Goal: Task Accomplishment & Management: Manage account settings

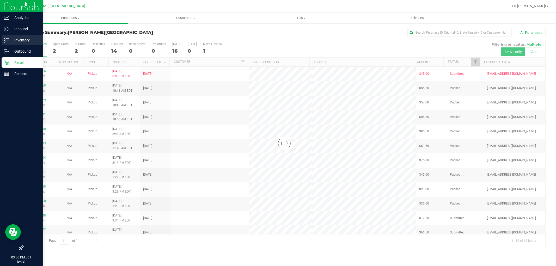
click at [5, 41] on icon at bounding box center [6, 40] width 5 height 5
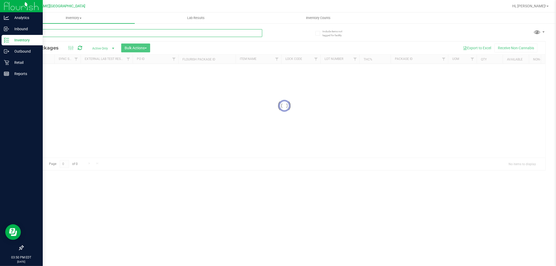
click at [80, 36] on div "Inventory All packages All inventory Waste log Create inventory Lab Results Inv…" at bounding box center [284, 139] width 543 height 253
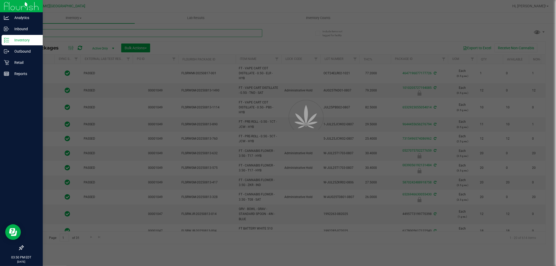
type input "[DATE]"
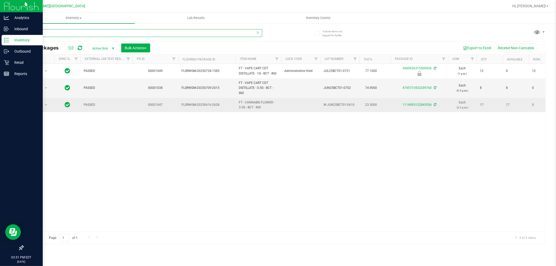
type input "b"
type input "3600926315500926"
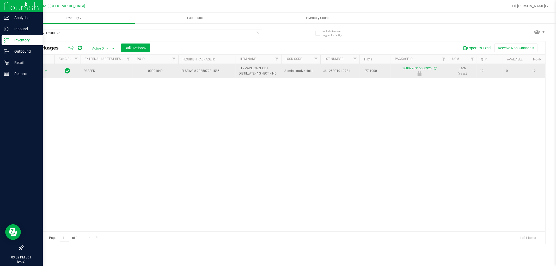
click at [35, 65] on td "Action Action Edit attributes Global inventory Locate package Package audit log…" at bounding box center [38, 71] width 31 height 14
click at [35, 66] on td "Action Action Edit attributes Global inventory Locate package Package audit log…" at bounding box center [38, 71] width 31 height 14
click at [37, 73] on span "Action" at bounding box center [35, 70] width 14 height 7
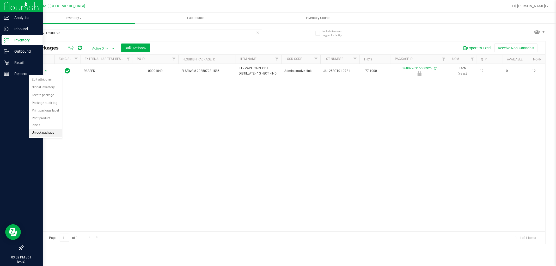
click at [58, 132] on li "Unlock package" at bounding box center [45, 133] width 33 height 8
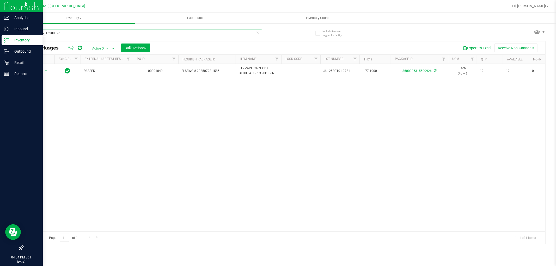
drag, startPoint x: 81, startPoint y: 35, endPoint x: 0, endPoint y: 7, distance: 85.6
click at [0, 16] on div "Analytics Inbound Inventory Outbound Retail Reports 04:04 PM EDT 08/22/2025 08/…" at bounding box center [278, 133] width 556 height 266
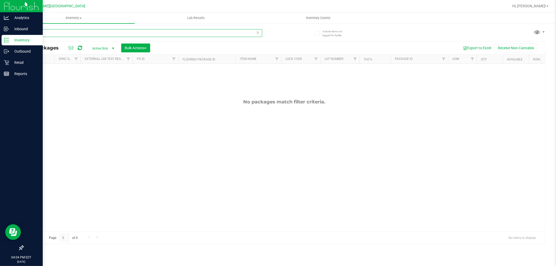
type input "hash"
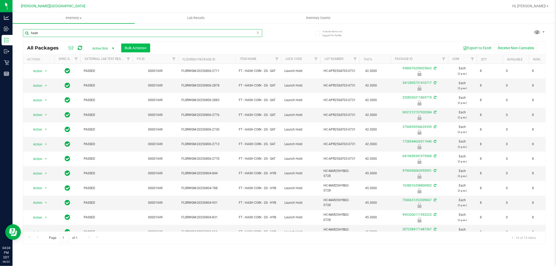
drag, startPoint x: 60, startPoint y: 33, endPoint x: 123, endPoint y: 46, distance: 64.7
click at [0, 19] on div "Analytics Inbound Inventory Outbound Retail Reports 04:04 PM EDT 08/22/2025 08/…" at bounding box center [278, 133] width 556 height 266
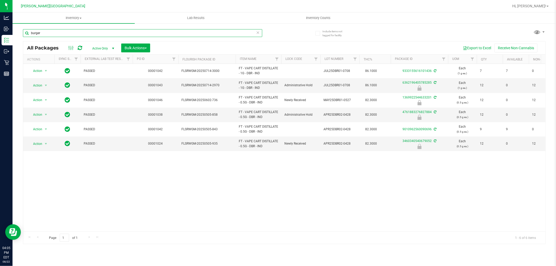
type input "burger"
drag, startPoint x: 277, startPoint y: 181, endPoint x: 235, endPoint y: 143, distance: 56.0
click at [271, 168] on div "Action Action Adjust qty Create package Edit attributes Global inventory Locate…" at bounding box center [284, 147] width 522 height 167
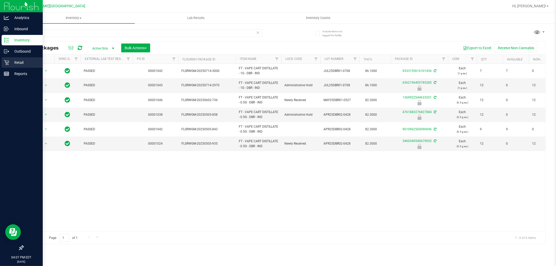
click at [20, 61] on p "Retail" at bounding box center [24, 62] width 31 height 6
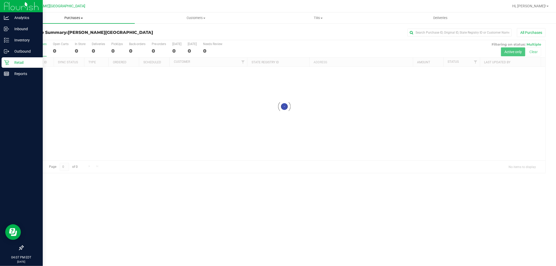
click at [65, 18] on span "Purchases" at bounding box center [74, 18] width 122 height 5
click at [49, 40] on li "Fulfillment" at bounding box center [74, 38] width 122 height 6
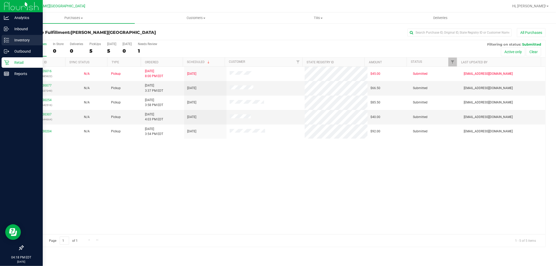
click at [36, 39] on p "Inventory" at bounding box center [24, 40] width 31 height 6
click at [14, 43] on p "Inventory" at bounding box center [24, 40] width 31 height 6
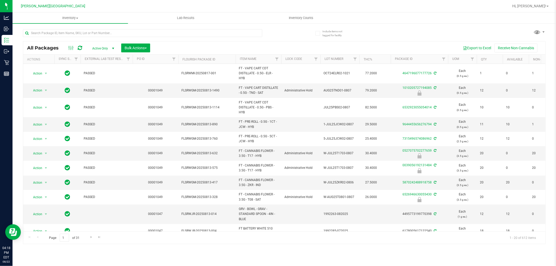
click at [277, 44] on div "Export to Excel Receive Non-Cannabis" at bounding box center [347, 47] width 387 height 9
click at [110, 34] on input "text" at bounding box center [142, 33] width 239 height 8
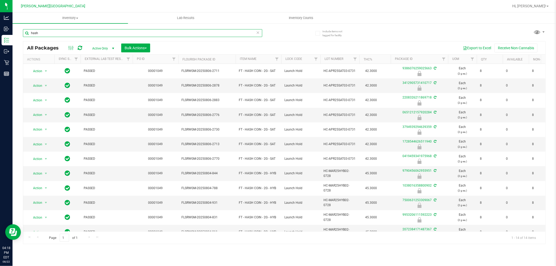
type input "hash"
click at [335, 246] on div "Inventory All packages All inventory Waste log Create inventory Lab Results Inv…" at bounding box center [284, 139] width 543 height 253
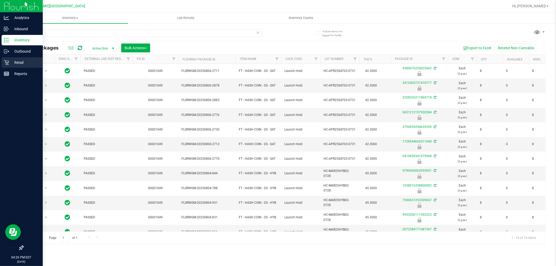
click at [7, 61] on icon at bounding box center [6, 62] width 5 height 5
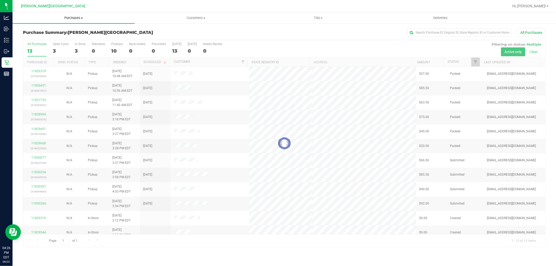
click at [69, 18] on span "Purchases" at bounding box center [74, 18] width 122 height 5
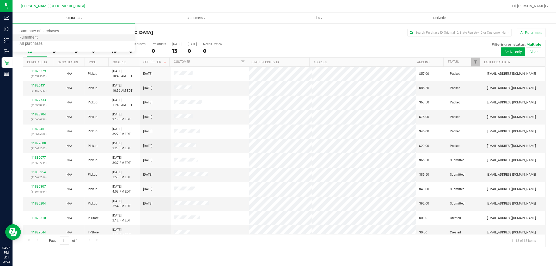
click at [44, 37] on li "Fulfillment" at bounding box center [74, 38] width 122 height 6
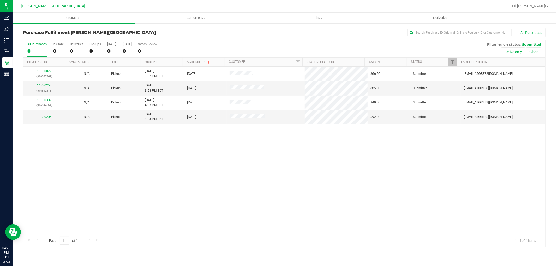
click at [265, 152] on div "11830077 (316637249) N/A Pickup 8/22/2025 3:37 PM EDT 8/22/2025 $66.50 Submitte…" at bounding box center [284, 150] width 522 height 167
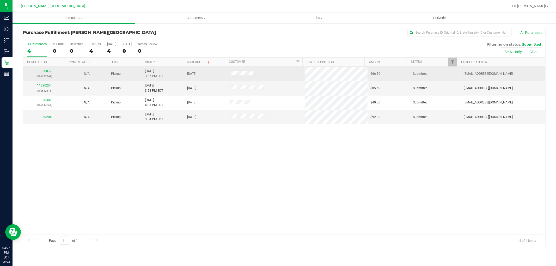
click at [48, 71] on link "11830077" at bounding box center [44, 71] width 15 height 4
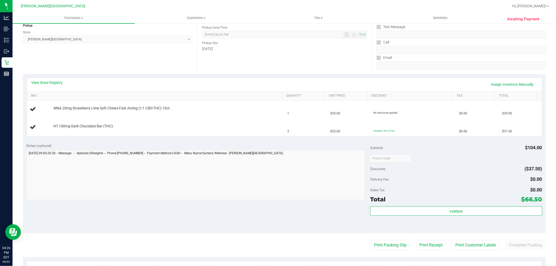
scroll to position [116, 0]
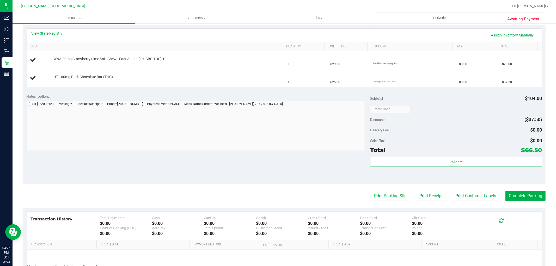
click at [395, 202] on purchase-details "Back Edit Purchase Cancel Purchase View Profile # 11830077 BioTrack ID: - Submi…" at bounding box center [284, 108] width 522 height 393
click at [395, 201] on button "Print Packing Slip" at bounding box center [389, 196] width 39 height 10
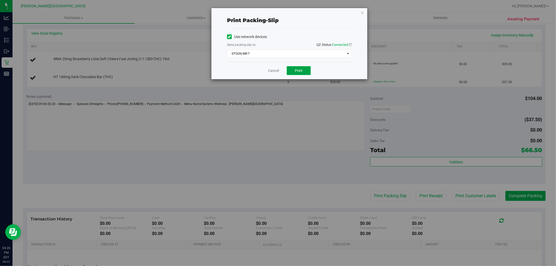
click at [298, 70] on span "Print" at bounding box center [299, 70] width 8 height 4
click at [362, 13] on icon "button" at bounding box center [362, 12] width 4 height 6
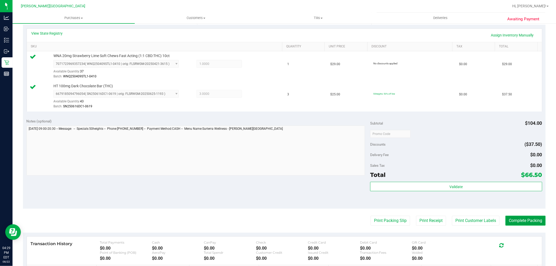
click at [525, 218] on button "Complete Packing" at bounding box center [525, 221] width 40 height 10
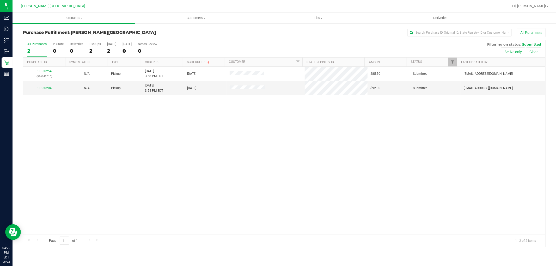
click at [136, 142] on div "11830254 (316642516) N/A Pickup 8/22/2025 3:58 PM EDT 8/22/2025 $85.50 Submitte…" at bounding box center [284, 150] width 522 height 167
click at [43, 90] on link "11830204" at bounding box center [44, 88] width 15 height 4
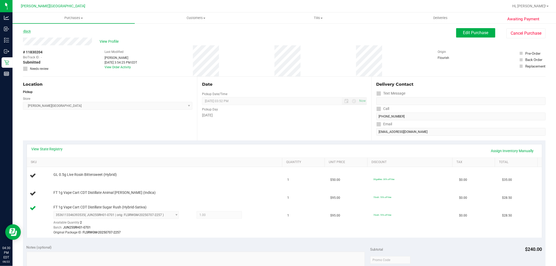
click at [29, 29] on link "Back" at bounding box center [27, 31] width 8 height 4
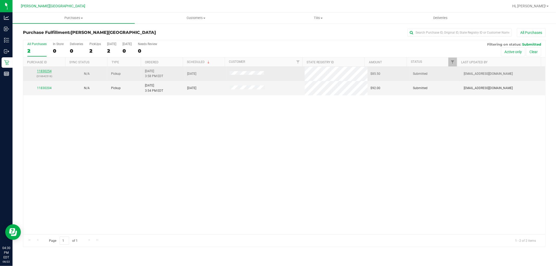
click at [45, 71] on link "11830254" at bounding box center [44, 71] width 15 height 4
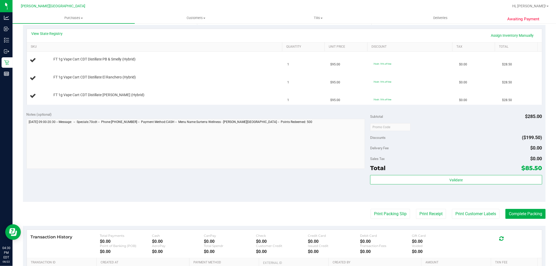
scroll to position [116, 0]
click at [394, 217] on button "Print Packing Slip" at bounding box center [389, 214] width 39 height 10
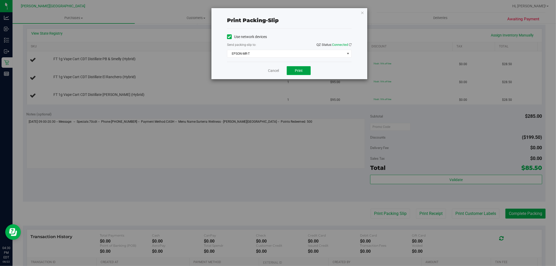
click at [305, 70] on button "Print" at bounding box center [298, 70] width 24 height 9
click at [363, 11] on icon "button" at bounding box center [362, 12] width 4 height 6
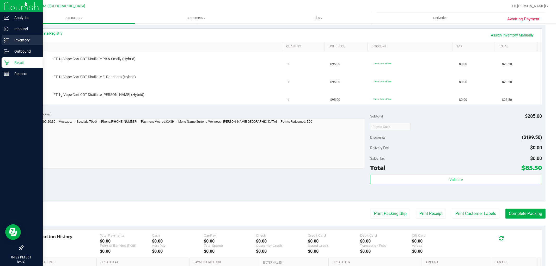
click at [20, 43] on div "Inventory" at bounding box center [22, 40] width 41 height 10
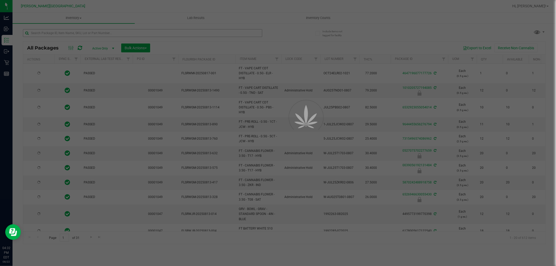
click at [114, 31] on div at bounding box center [278, 133] width 556 height 266
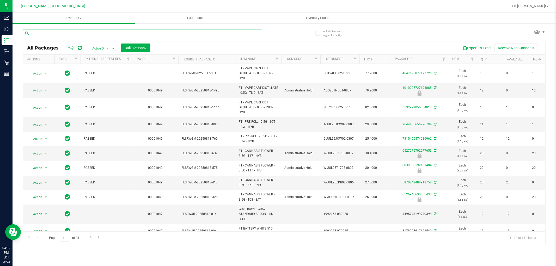
click at [114, 31] on input "text" at bounding box center [142, 33] width 239 height 8
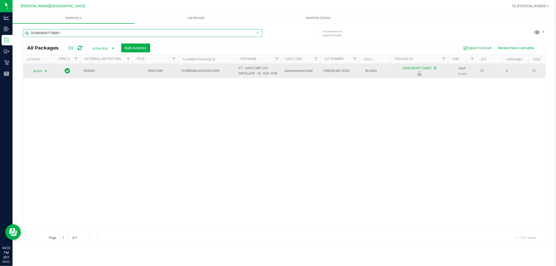
type input "0338558397738007"
click at [43, 71] on span "Action" at bounding box center [38, 70] width 21 height 7
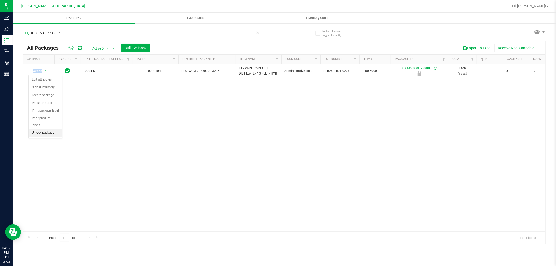
click at [41, 136] on li "Unlock package" at bounding box center [45, 133] width 33 height 8
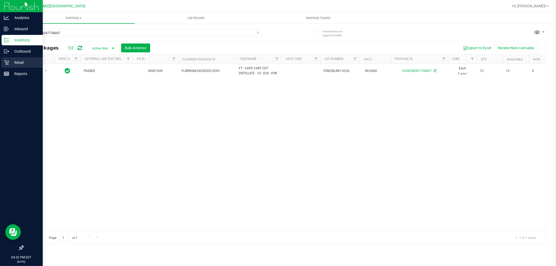
click at [25, 68] on link "Retail" at bounding box center [21, 62] width 43 height 11
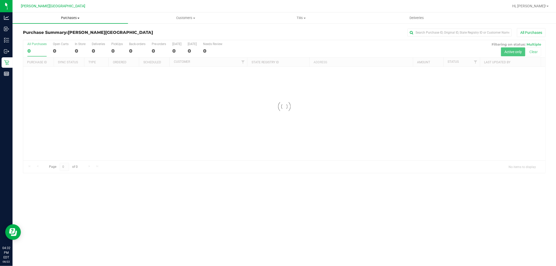
click at [73, 18] on span "Purchases" at bounding box center [70, 18] width 115 height 5
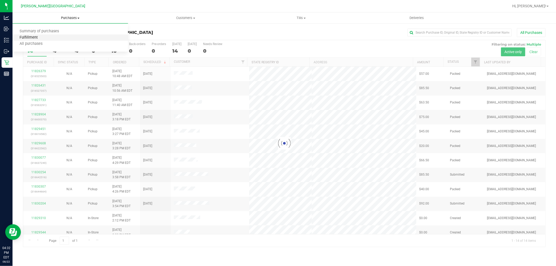
click at [23, 38] on span "Fulfillment" at bounding box center [29, 37] width 32 height 4
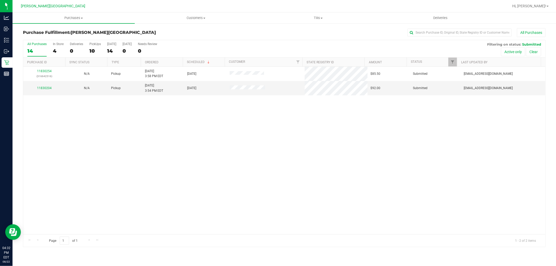
click at [209, 121] on div "11830254 (316642516) N/A Pickup 8/22/2025 3:58 PM EDT 8/22/2025 $85.50 Submitte…" at bounding box center [284, 150] width 522 height 167
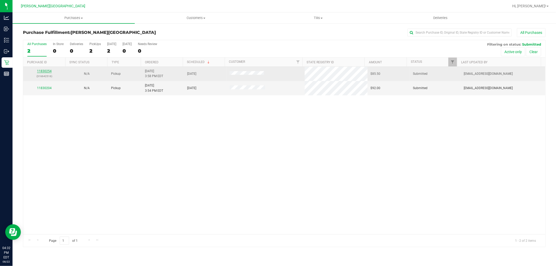
click at [45, 70] on div "11830254 (316642516)" at bounding box center [44, 74] width 36 height 10
click at [45, 70] on link "11830254" at bounding box center [44, 71] width 15 height 4
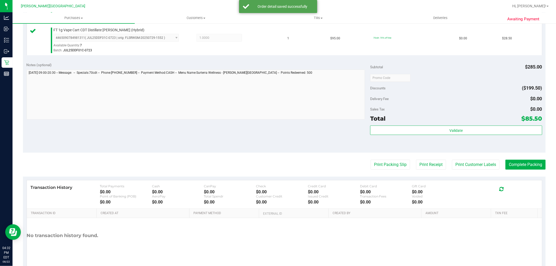
scroll to position [202, 0]
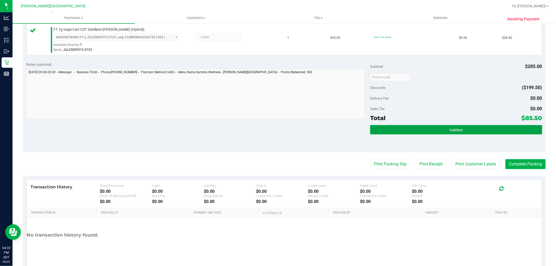
click at [435, 127] on button "Validate" at bounding box center [456, 129] width 172 height 9
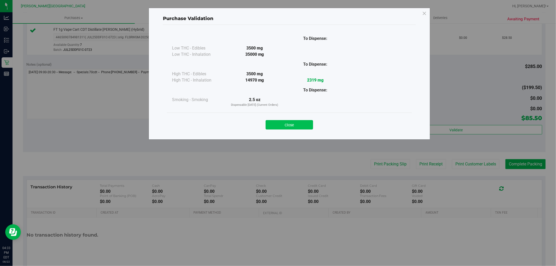
click at [296, 127] on button "Close" at bounding box center [288, 124] width 47 height 9
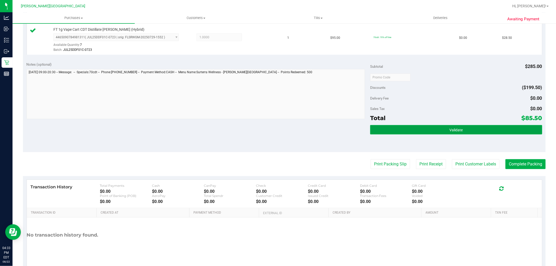
click at [533, 131] on button "Validate" at bounding box center [456, 129] width 172 height 9
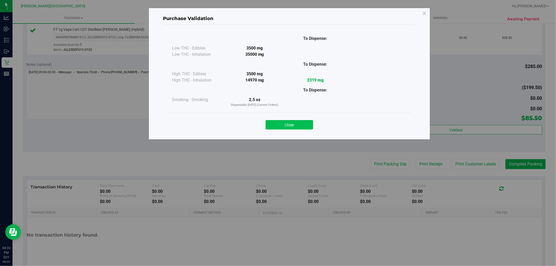
click at [296, 121] on button "Close" at bounding box center [288, 124] width 47 height 9
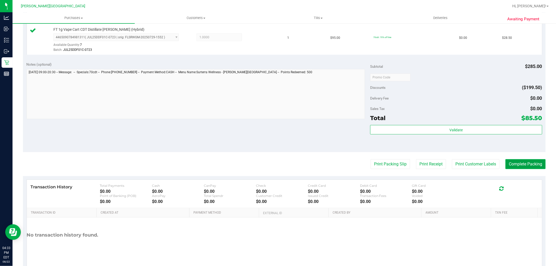
click at [527, 161] on button "Complete Packing" at bounding box center [525, 164] width 40 height 10
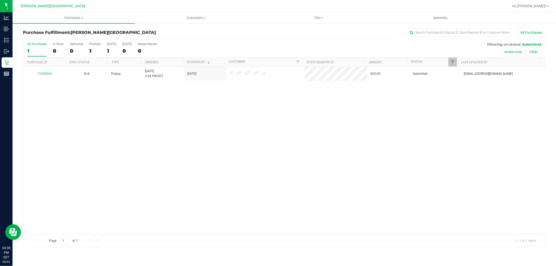
click at [287, 138] on div "11830204 N/A Pickup 8/22/2025 3:54 PM EDT 8/22/2025 $92.00 Submitted cborland@l…" at bounding box center [284, 150] width 522 height 167
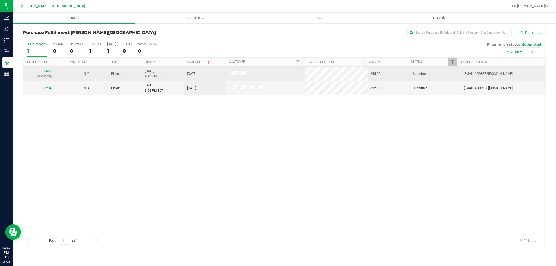
click at [47, 69] on div "11830656 (316642032)" at bounding box center [44, 74] width 36 height 10
click at [46, 72] on link "11830656" at bounding box center [44, 71] width 15 height 4
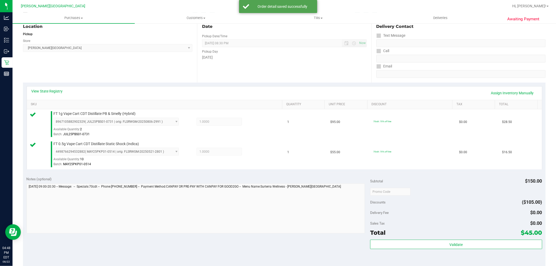
scroll to position [145, 0]
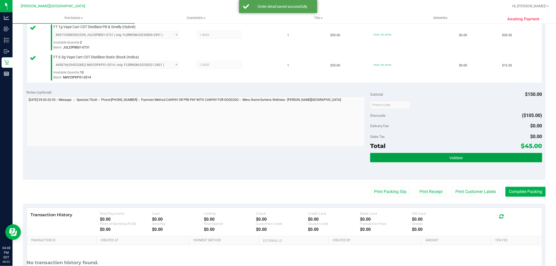
click at [485, 158] on button "Validate" at bounding box center [456, 157] width 172 height 9
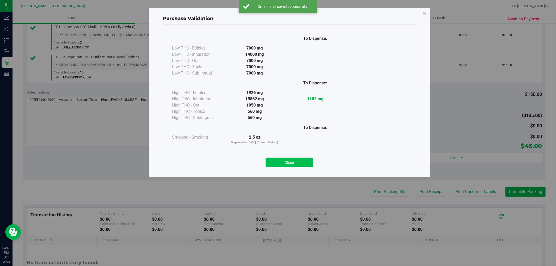
click at [278, 163] on button "Close" at bounding box center [288, 162] width 47 height 9
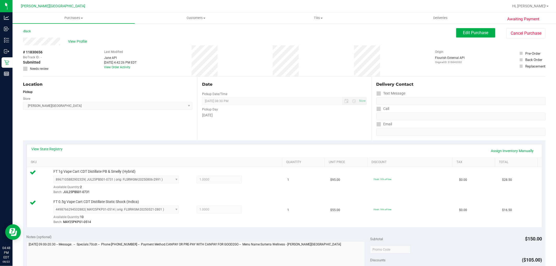
scroll to position [191, 0]
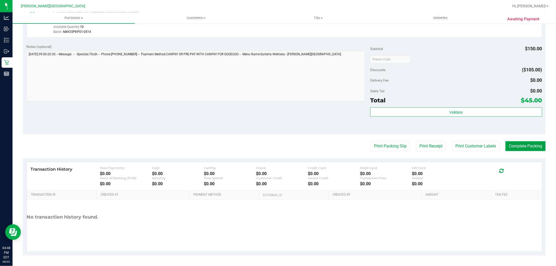
click at [522, 145] on button "Complete Packing" at bounding box center [525, 146] width 40 height 10
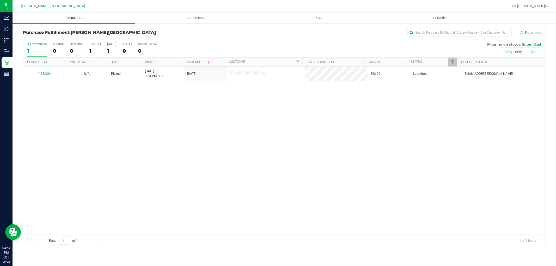
click at [74, 20] on uib-tab-heading "Purchases Summary of purchases Fulfillment All purchases" at bounding box center [74, 18] width 122 height 11
click at [53, 38] on li "Fulfillment" at bounding box center [74, 38] width 122 height 6
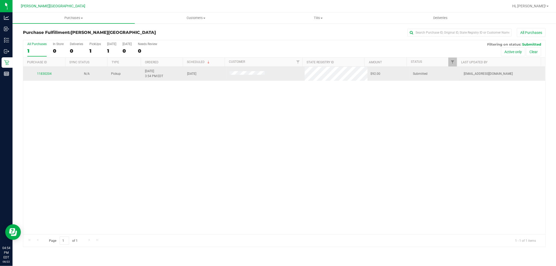
click at [45, 76] on div "11830204" at bounding box center [44, 73] width 36 height 5
click at [45, 73] on link "11830204" at bounding box center [44, 74] width 15 height 4
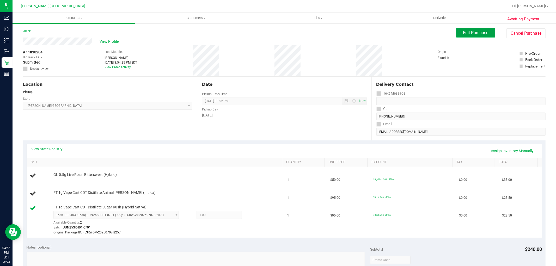
click at [458, 29] on button "Edit Purchase" at bounding box center [475, 32] width 39 height 9
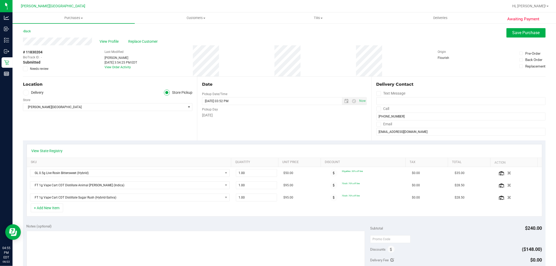
click at [24, 69] on icon at bounding box center [25, 69] width 3 height 0
click at [0, 0] on input "Needs review" at bounding box center [0, 0] width 0 height 0
click at [509, 29] on button "Save Purchase" at bounding box center [525, 32] width 39 height 9
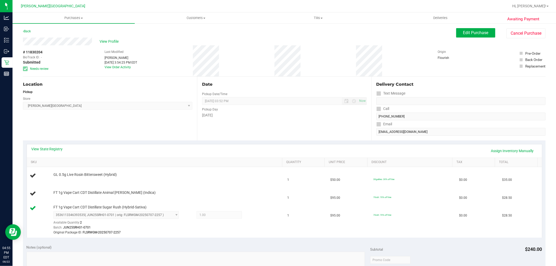
click at [381, 42] on div "View Profile" at bounding box center [239, 42] width 433 height 8
click at [79, 18] on span "Purchases" at bounding box center [74, 18] width 122 height 5
click at [39, 37] on span "Fulfillment" at bounding box center [29, 37] width 32 height 4
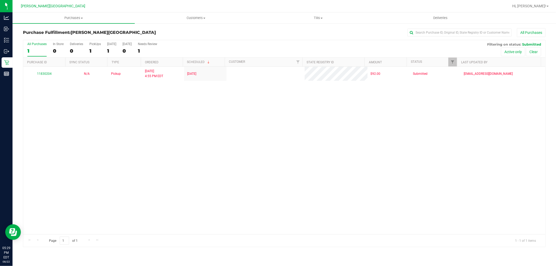
click at [261, 142] on div "11830204 N/A Pickup 8/22/2025 4:55 PM EDT 8/22/2025 $92.00 Submitted ashepherd@…" at bounding box center [284, 150] width 522 height 167
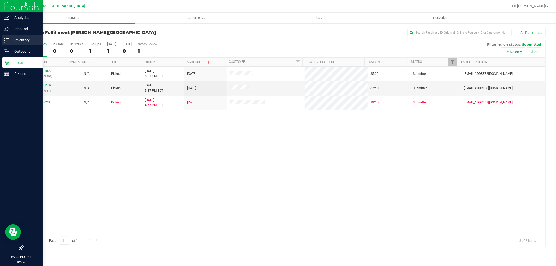
click at [18, 43] on div "Inventory" at bounding box center [22, 40] width 41 height 10
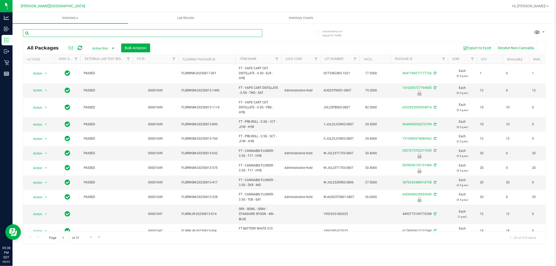
click at [100, 32] on input "text" at bounding box center [142, 33] width 239 height 8
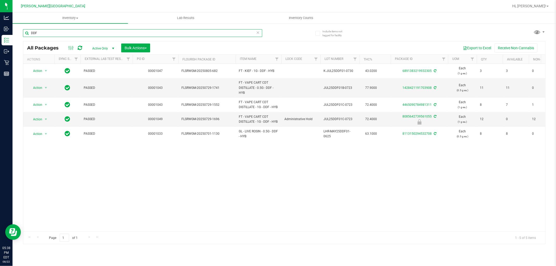
type input "DDF"
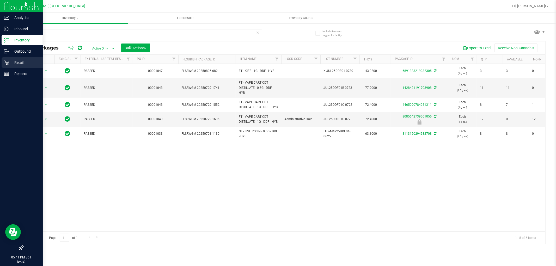
click at [11, 59] on p "Retail" at bounding box center [24, 62] width 31 height 6
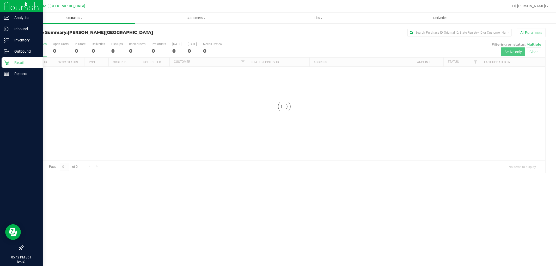
click at [72, 16] on span "Purchases" at bounding box center [74, 18] width 122 height 5
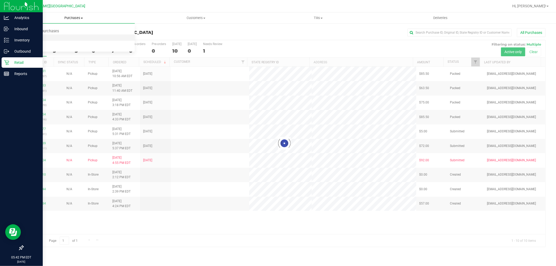
click at [49, 37] on li "Fulfillment" at bounding box center [74, 38] width 122 height 6
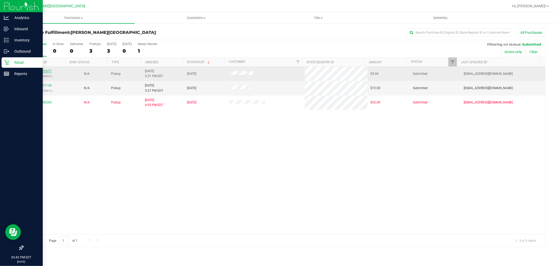
click at [46, 70] on link "11831077" at bounding box center [44, 71] width 15 height 4
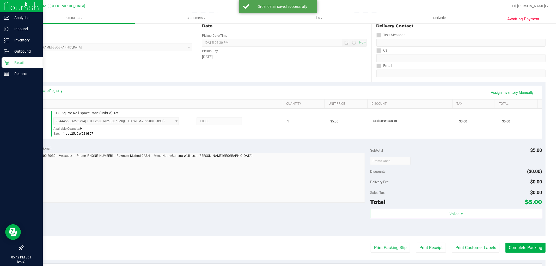
scroll to position [116, 0]
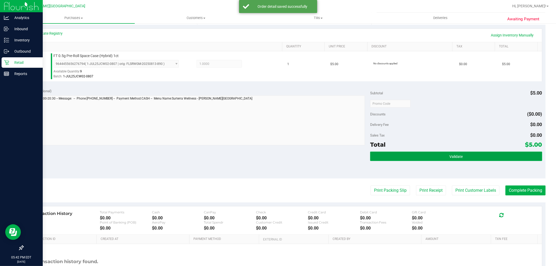
click at [504, 157] on button "Validate" at bounding box center [456, 156] width 172 height 9
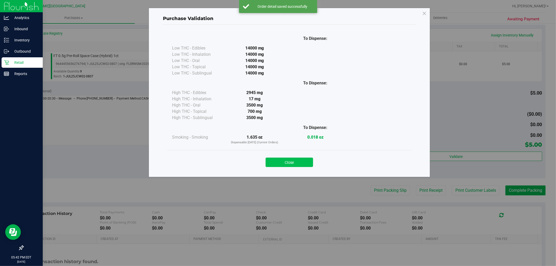
click at [287, 163] on button "Close" at bounding box center [288, 162] width 47 height 9
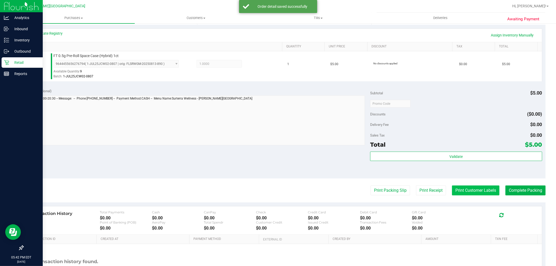
click at [465, 189] on button "Print Customer Labels" at bounding box center [475, 190] width 47 height 10
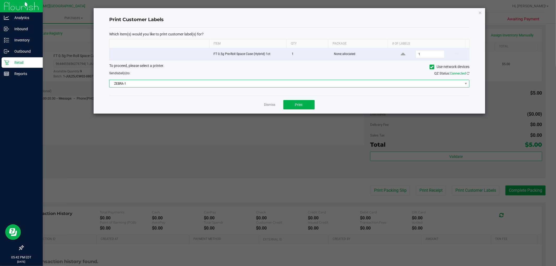
click at [287, 87] on span "ZEBRA-1" at bounding box center [285, 83] width 353 height 7
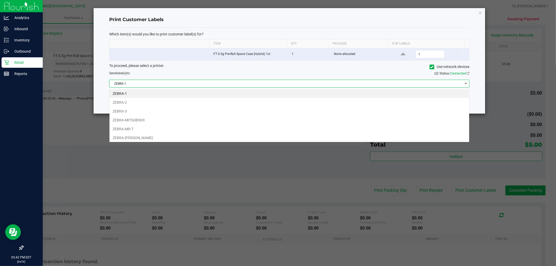
scroll to position [8, 360]
click at [142, 126] on li "ZEBRA-MR-T" at bounding box center [288, 128] width 359 height 9
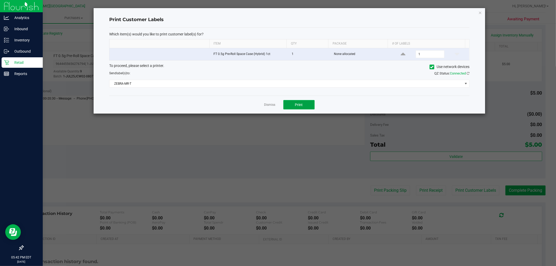
click at [311, 106] on button "Print" at bounding box center [298, 104] width 31 height 9
click at [478, 13] on icon "button" at bounding box center [480, 12] width 4 height 6
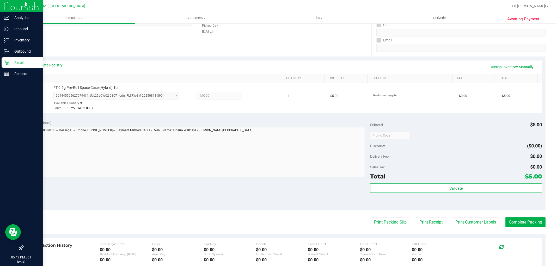
scroll to position [145, 0]
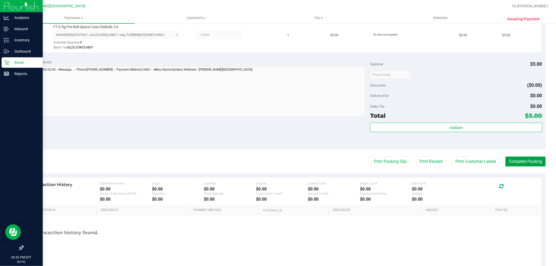
click at [524, 162] on button "Complete Packing" at bounding box center [525, 162] width 40 height 10
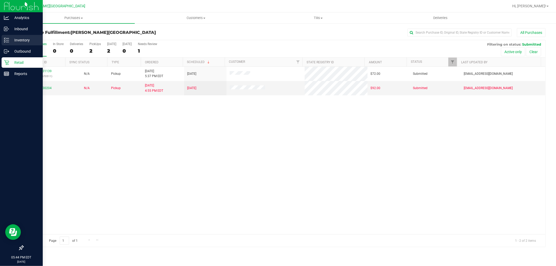
click at [11, 41] on p "Inventory" at bounding box center [24, 40] width 31 height 6
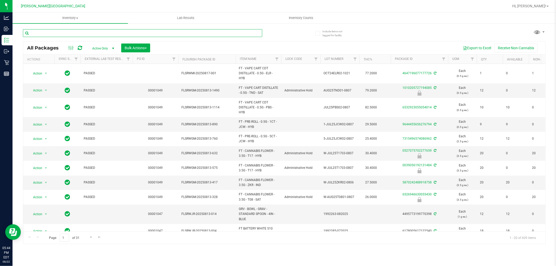
click at [176, 32] on input "text" at bounding box center [142, 33] width 239 height 8
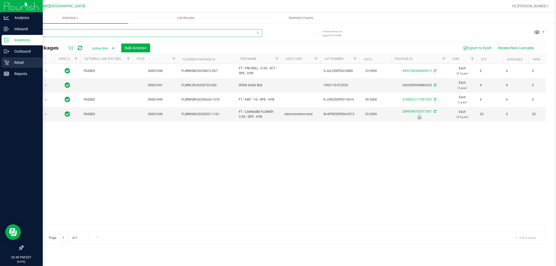
type input "GPE"
click at [15, 61] on p "Retail" at bounding box center [24, 62] width 31 height 6
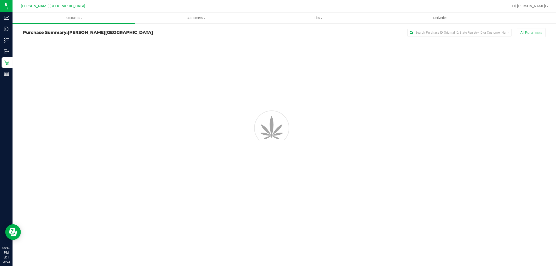
click at [79, 18] on span "Purchases" at bounding box center [74, 18] width 122 height 5
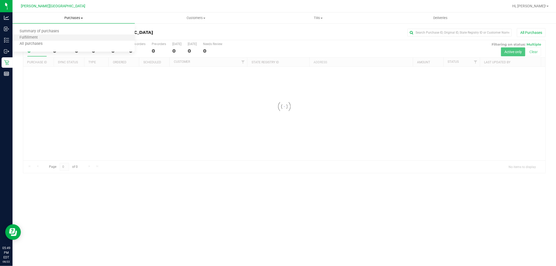
click at [50, 40] on li "Fulfillment" at bounding box center [74, 38] width 122 height 6
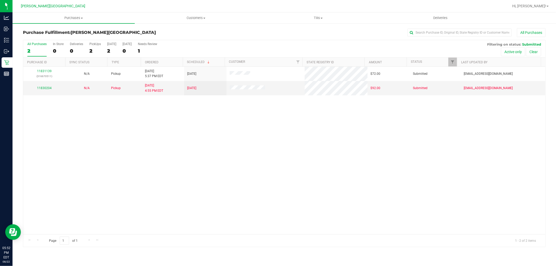
click at [137, 191] on div "11831139 (316670511) N/A Pickup 8/22/2025 5:37 PM EDT 8/22/2025 $72.00 Submitte…" at bounding box center [284, 150] width 522 height 167
click at [463, 127] on div "11831139 (316670511) N/A Pickup 8/22/2025 5:37 PM EDT 8/22/2025 $72.00 Submitte…" at bounding box center [284, 150] width 522 height 167
click at [287, 202] on div "11831139 (316670511) N/A Pickup [DATE] 5:37 PM EDT 8/22/2025 $72.00 Submitted […" at bounding box center [284, 150] width 522 height 167
click at [228, 176] on div "11831139 (316670511) N/A Pickup [DATE] 5:37 PM EDT 8/22/2025 $72.00 Submitted […" at bounding box center [284, 150] width 522 height 167
click at [334, 163] on div "11831484 N/A Pickup 8/22/2025 6:21 PM EDT 8/22/2025 $50.00 Submitted mcameron@l…" at bounding box center [284, 150] width 522 height 167
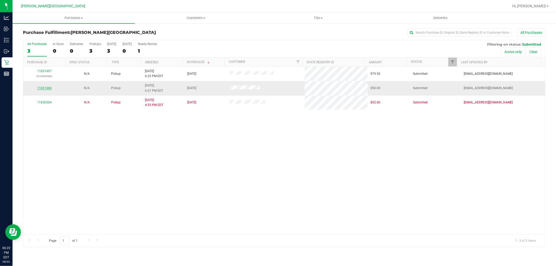
click at [39, 87] on link "11831484" at bounding box center [44, 88] width 15 height 4
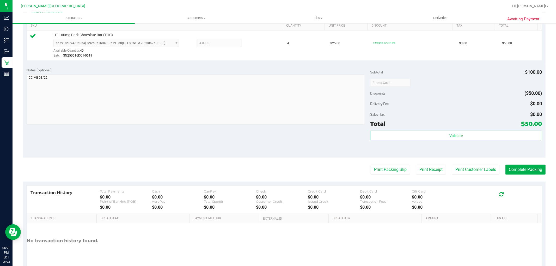
scroll to position [160, 0]
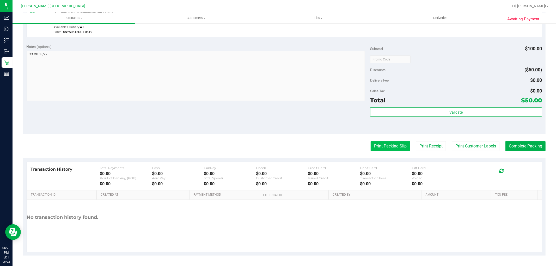
click at [392, 144] on button "Print Packing Slip" at bounding box center [389, 146] width 39 height 10
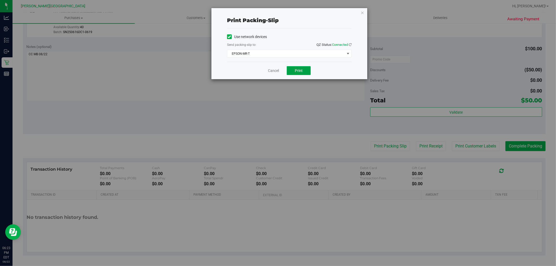
click at [298, 71] on span "Print" at bounding box center [299, 70] width 8 height 4
click at [365, 12] on div "Print packing-slip Use network devices Send packing-slip to: QZ Status: Connect…" at bounding box center [289, 43] width 156 height 71
click at [362, 12] on icon "button" at bounding box center [362, 12] width 4 height 6
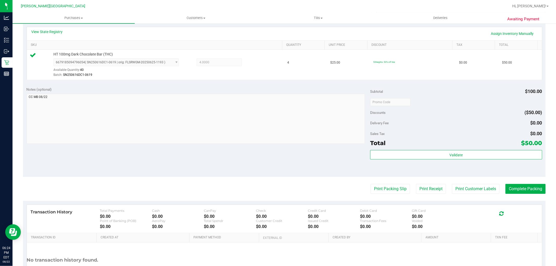
scroll to position [131, 0]
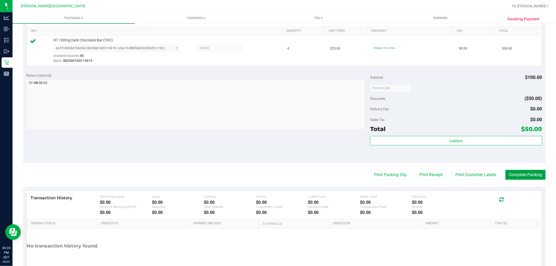
click at [534, 171] on button "Complete Packing" at bounding box center [525, 175] width 40 height 10
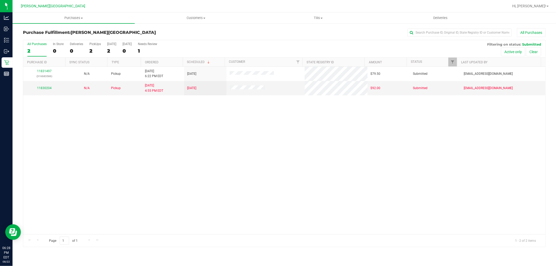
click at [276, 177] on div "11831497 (316683586) N/A Pickup 8/22/2025 6:22 PM EDT 8/22/2025 $79.50 Submitte…" at bounding box center [284, 150] width 522 height 167
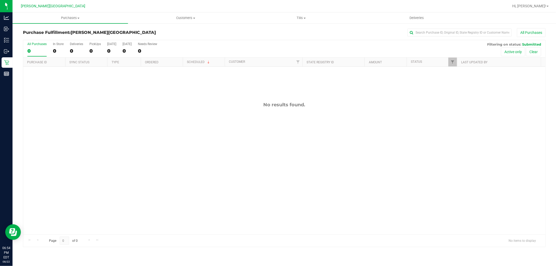
click at [461, 165] on div "No results found." at bounding box center [284, 168] width 522 height 203
click at [360, 106] on div "No results found." at bounding box center [284, 105] width 522 height 6
click at [183, 115] on div "11831923 (316698474) N/A Pickup [DATE] 7:21 PM EDT 8/22/2025 $20.00 Submitted […" at bounding box center [284, 150] width 522 height 167
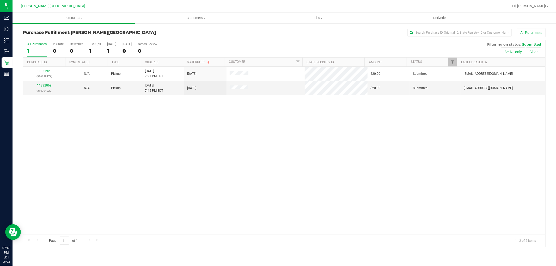
click at [242, 139] on div "11831923 (316698474) N/A Pickup [DATE] 7:21 PM EDT 8/22/2025 $20.00 Submitted […" at bounding box center [284, 150] width 522 height 167
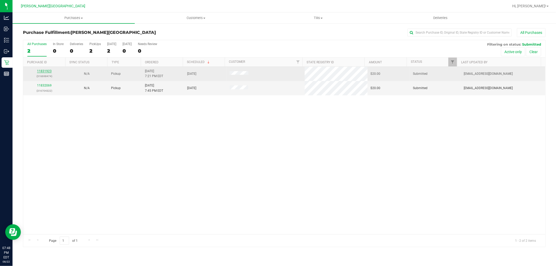
click at [42, 71] on link "11831923" at bounding box center [44, 71] width 15 height 4
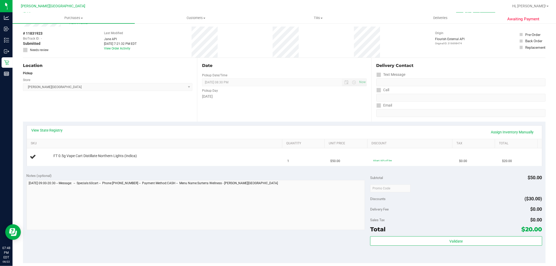
scroll to position [29, 0]
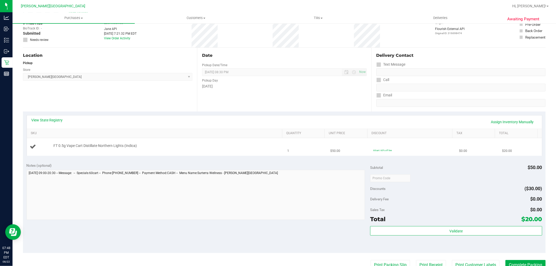
click at [184, 154] on td "FT 0.5g Vape Cart Distillate Northern Lights (Indica)" at bounding box center [155, 146] width 257 height 17
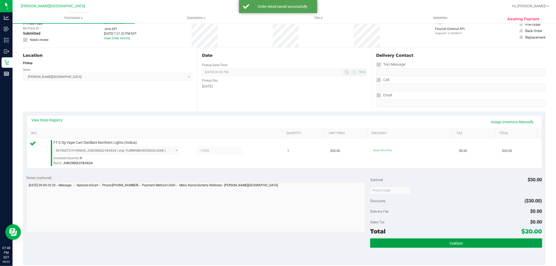
click at [481, 242] on button "Validate" at bounding box center [456, 242] width 172 height 9
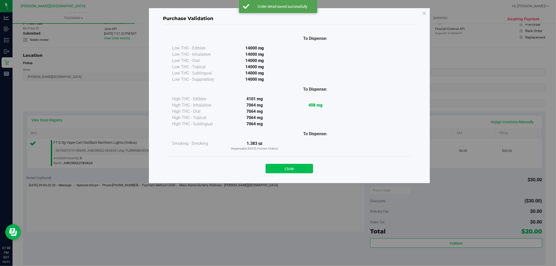
click at [276, 168] on button "Close" at bounding box center [288, 168] width 47 height 9
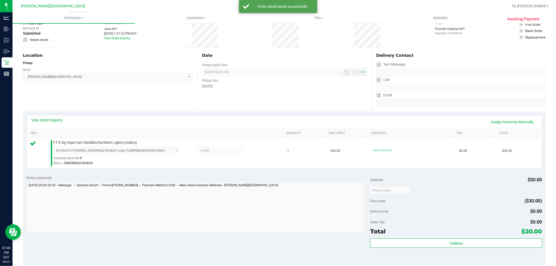
scroll to position [160, 0]
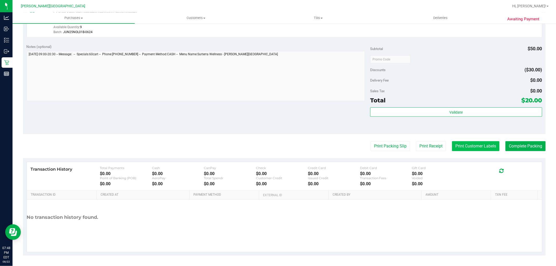
click at [467, 144] on button "Print Customer Labels" at bounding box center [475, 146] width 47 height 10
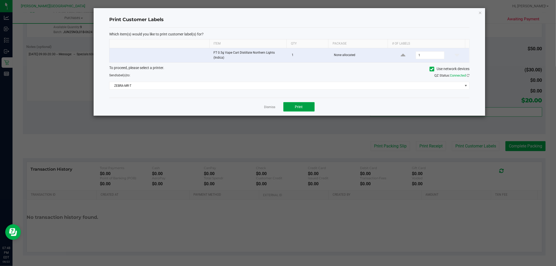
click at [301, 106] on span "Print" at bounding box center [299, 107] width 8 height 4
click at [478, 12] on icon "button" at bounding box center [480, 12] width 4 height 6
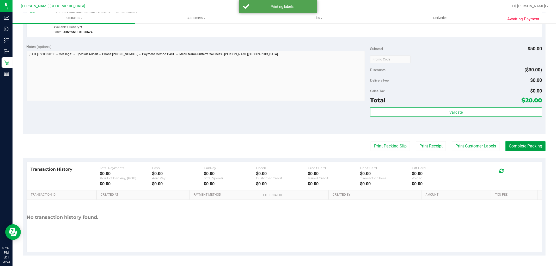
click at [517, 144] on button "Complete Packing" at bounding box center [525, 146] width 40 height 10
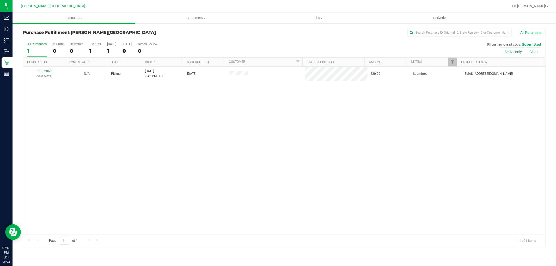
drag, startPoint x: 217, startPoint y: 124, endPoint x: 208, endPoint y: 126, distance: 9.4
click at [218, 123] on div "11832069 (316704322) N/A Pickup 8/22/2025 7:45 PM EDT 8/22/2025 $20.00 Submitte…" at bounding box center [284, 150] width 522 height 167
